Goal: Transaction & Acquisition: Purchase product/service

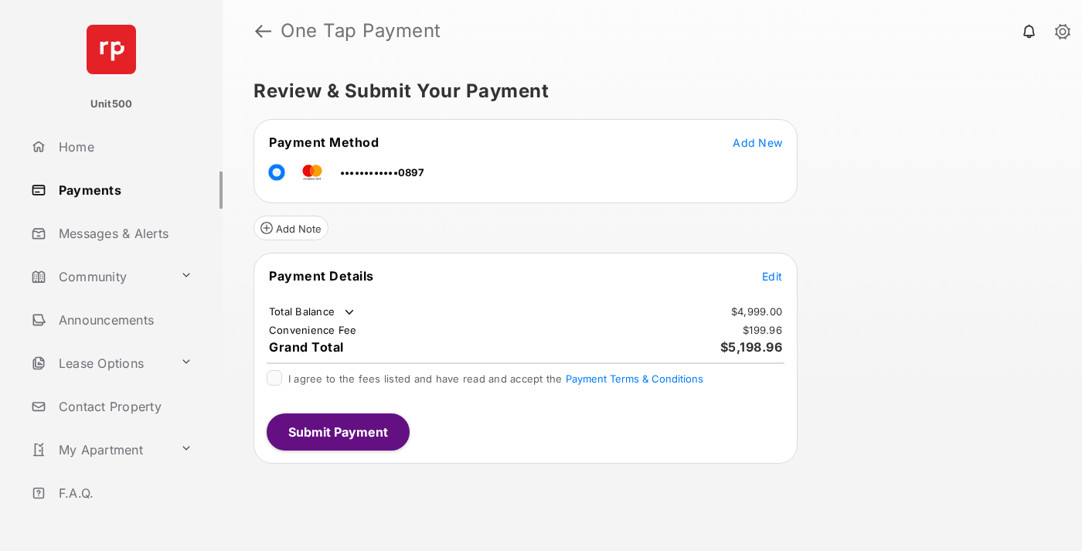
click at [772, 276] on span "Edit" at bounding box center [772, 276] width 20 height 13
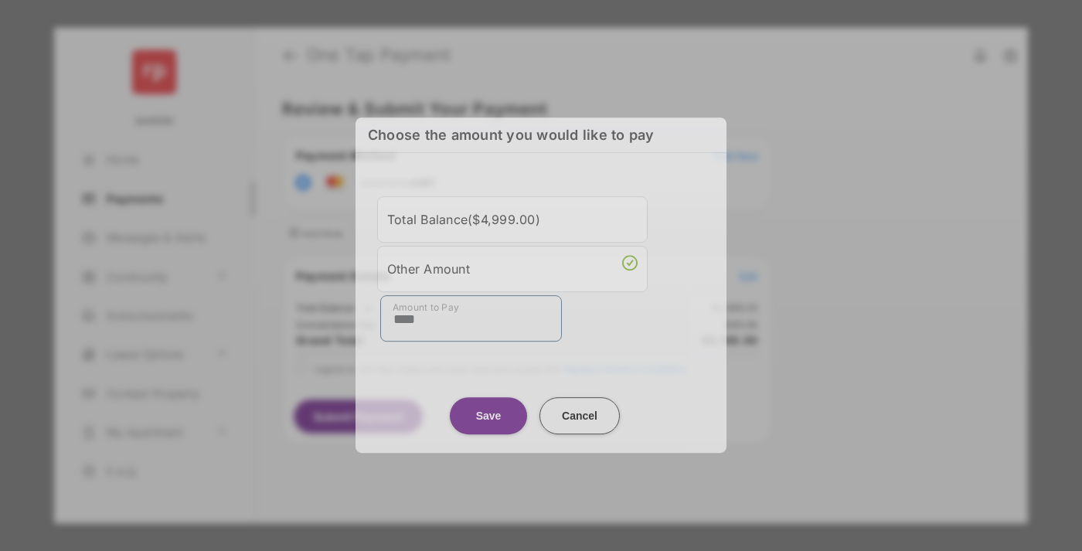
type input "****"
click at [488, 408] on button "Save" at bounding box center [488, 415] width 77 height 37
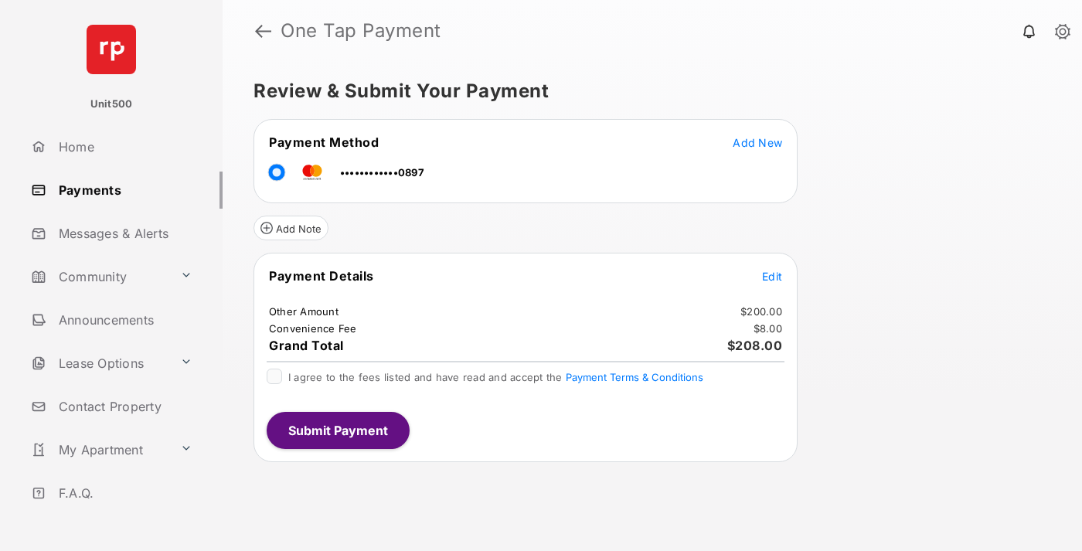
click at [772, 276] on span "Edit" at bounding box center [772, 276] width 20 height 13
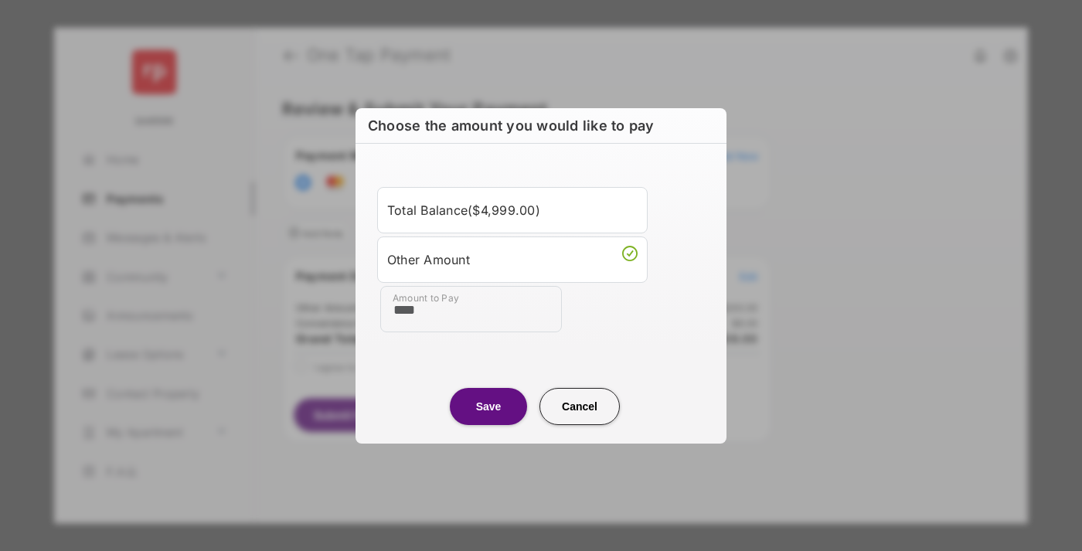
click at [488, 406] on button "Save" at bounding box center [488, 406] width 77 height 37
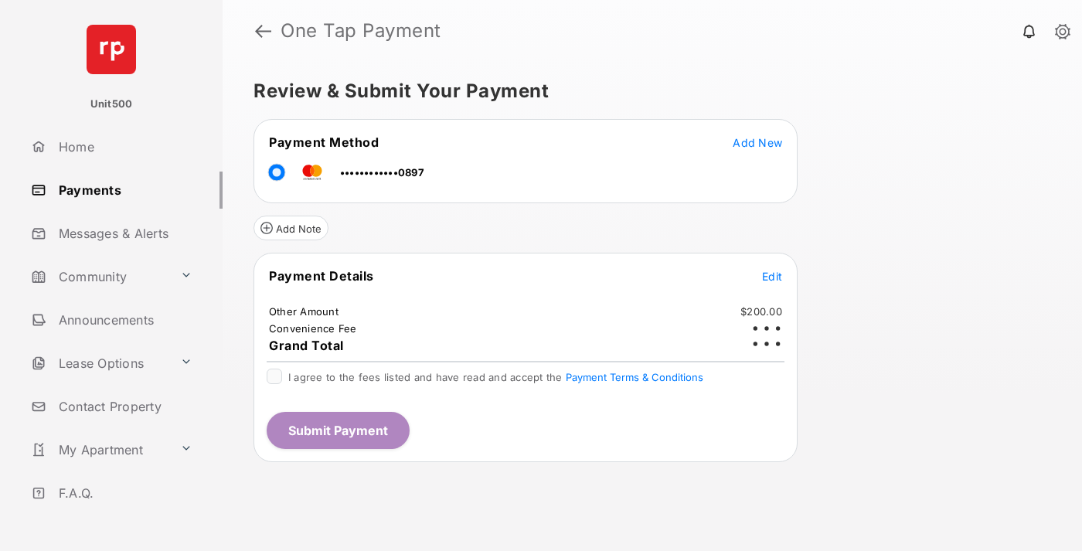
click at [337, 430] on button "Submit Payment" at bounding box center [338, 430] width 143 height 37
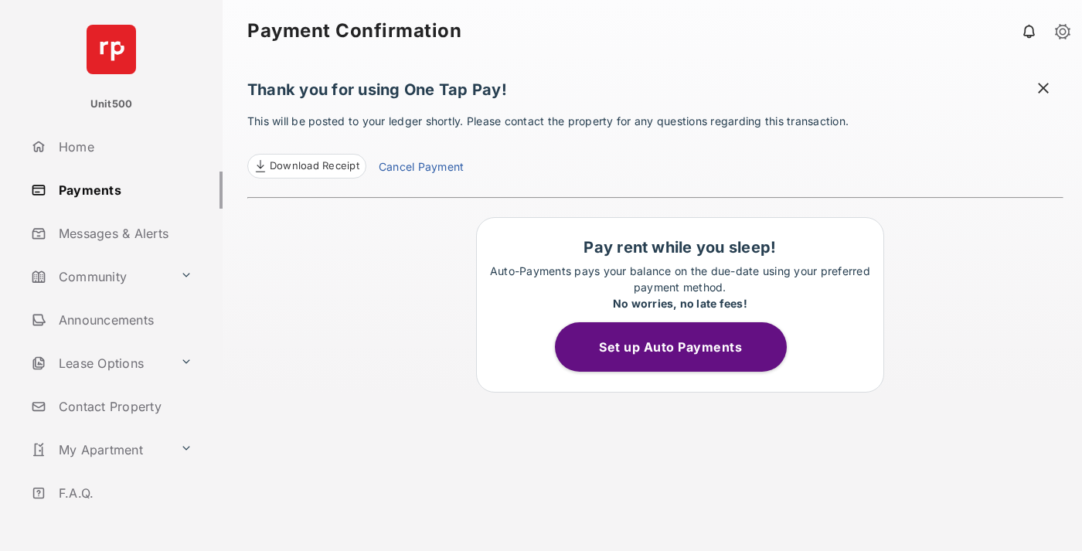
click at [306, 166] on span "Download Receipt" at bounding box center [315, 165] width 90 height 15
click at [1043, 90] on span at bounding box center [1042, 89] width 15 height 19
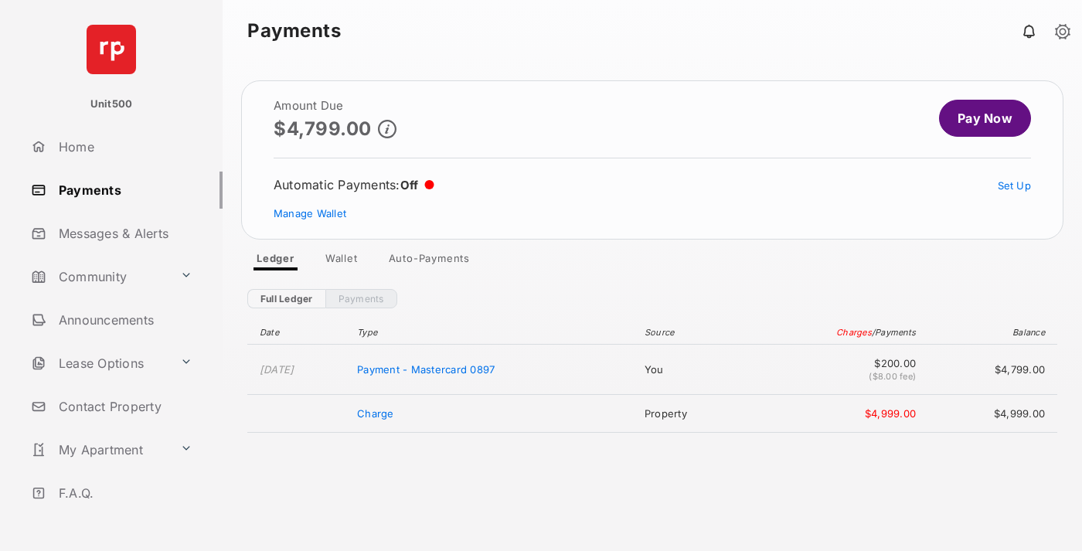
click at [310, 213] on link "Manage Wallet" at bounding box center [310, 213] width 73 height 12
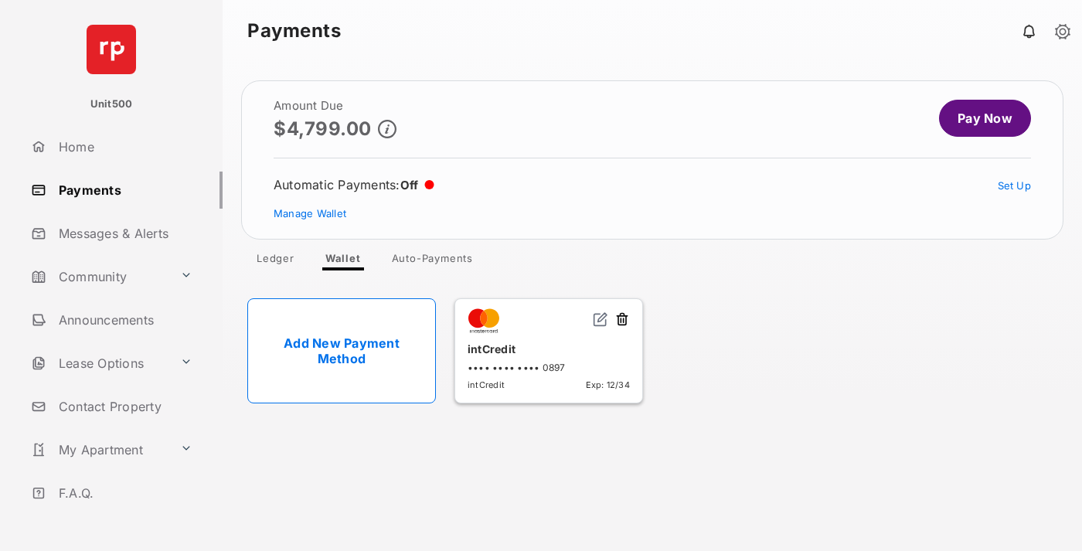
click at [622, 320] on button at bounding box center [621, 320] width 15 height 18
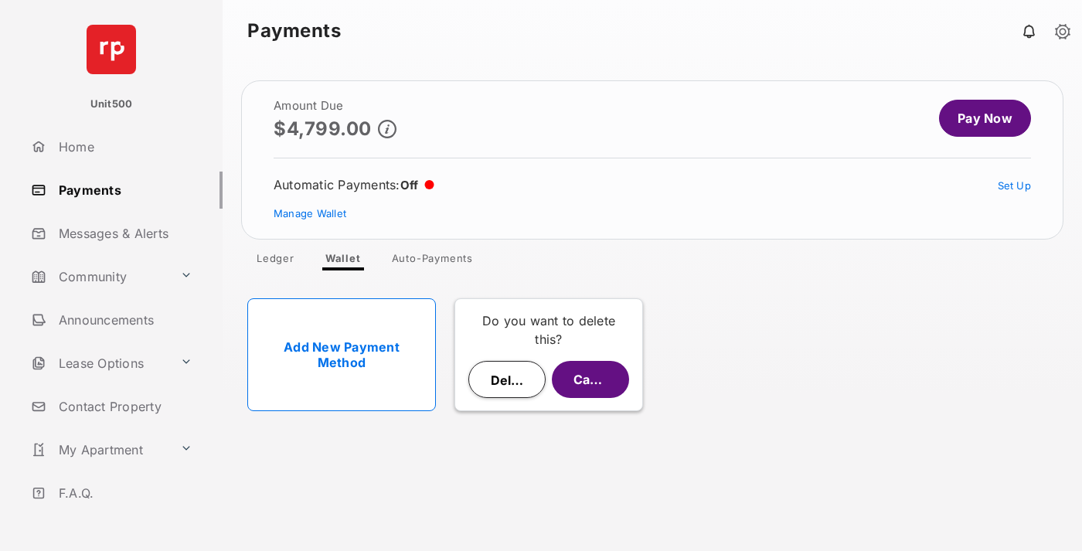
click at [507, 379] on button "Delete" at bounding box center [506, 379] width 77 height 37
